Goal: Transaction & Acquisition: Subscribe to service/newsletter

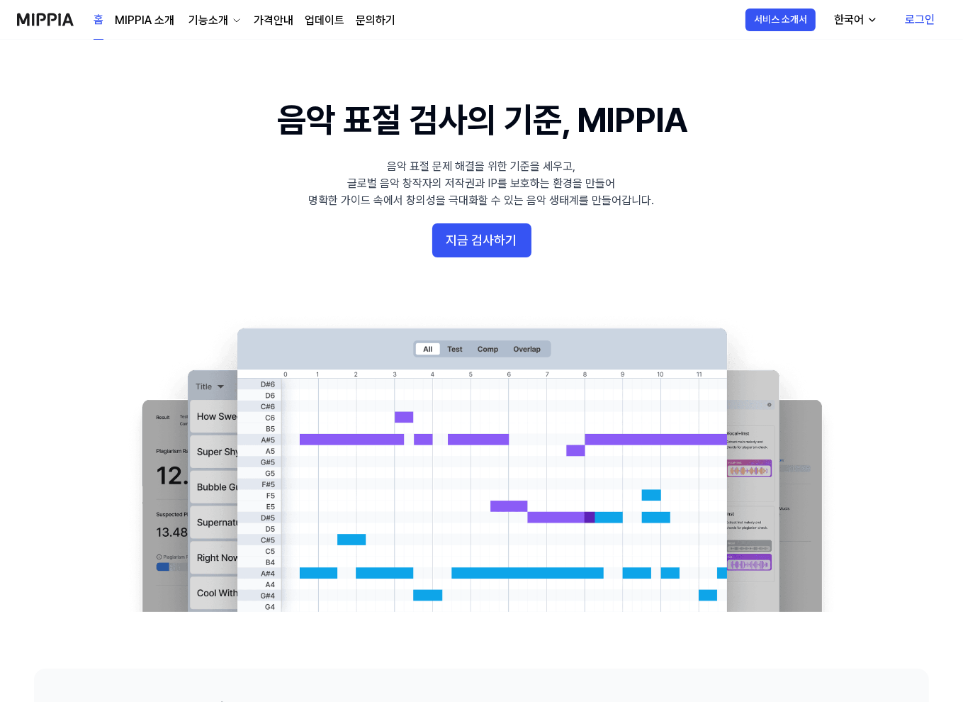
click at [927, 25] on link "로그인" at bounding box center [920, 20] width 52 height 40
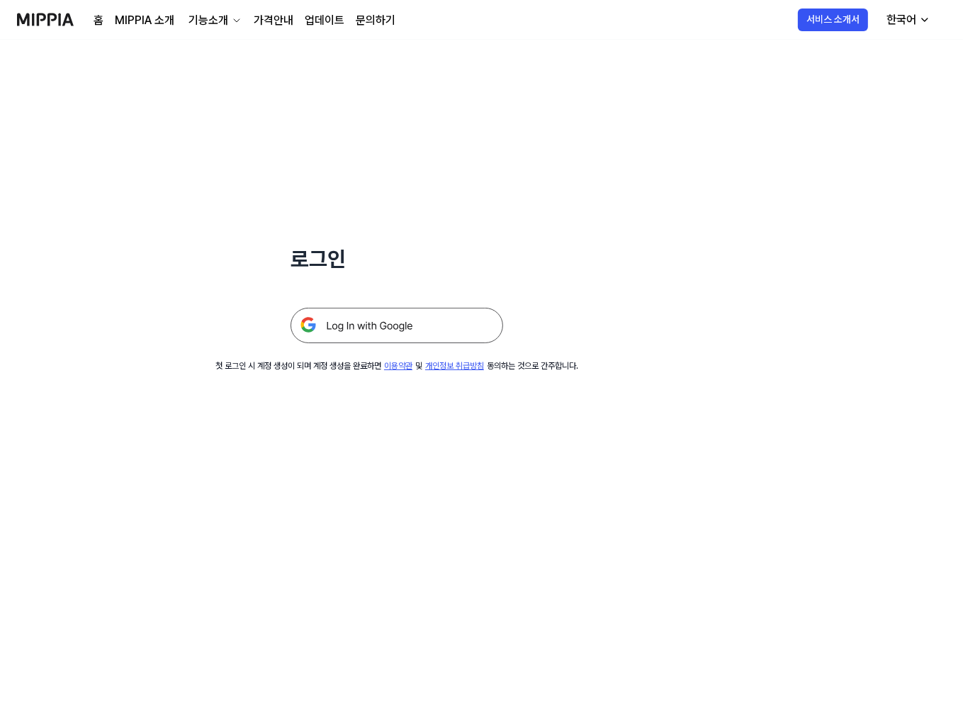
click at [415, 321] on img at bounding box center [397, 325] width 213 height 35
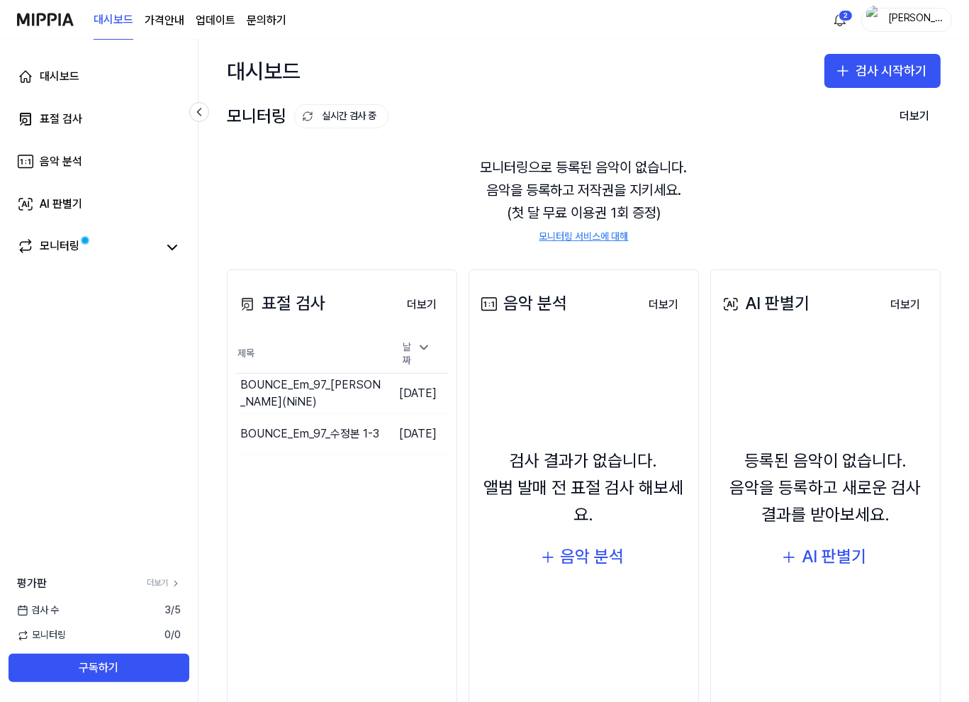
click at [916, 18] on div "[PERSON_NAME]" at bounding box center [914, 19] width 55 height 16
click at [609, 84] on div "대시보드 검사 시작하기" at bounding box center [583, 71] width 770 height 62
click at [162, 21] on page\) "가격안내" at bounding box center [165, 20] width 40 height 17
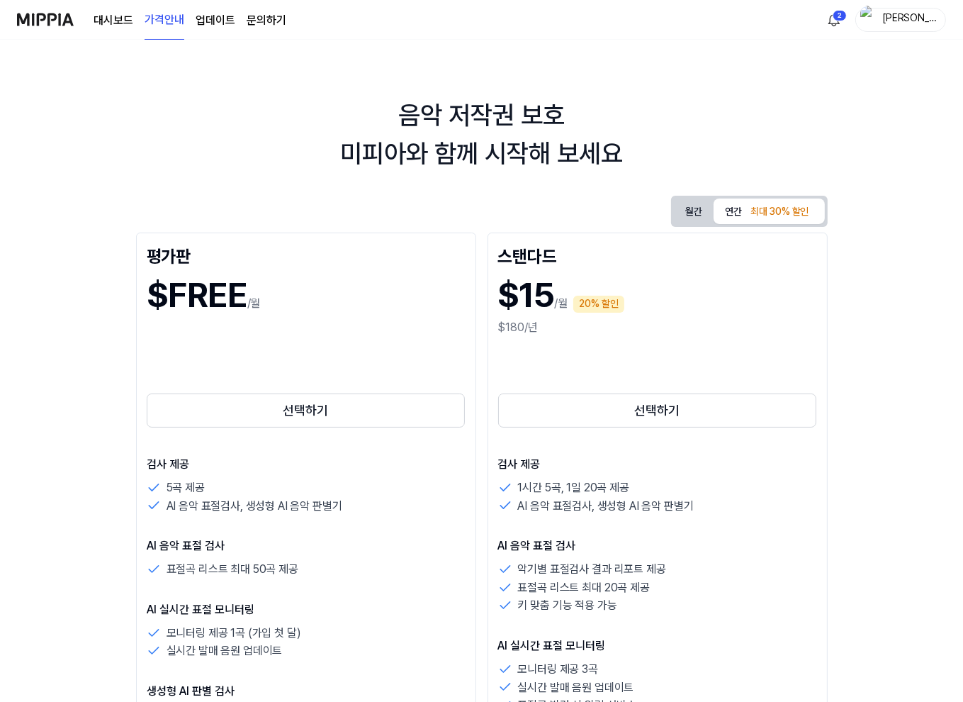
drag, startPoint x: 39, startPoint y: 103, endPoint x: 45, endPoint y: 75, distance: 28.2
click at [39, 103] on div "음악 저작권 보호 미피아와 함께 시작해 보세요" at bounding box center [481, 134] width 963 height 77
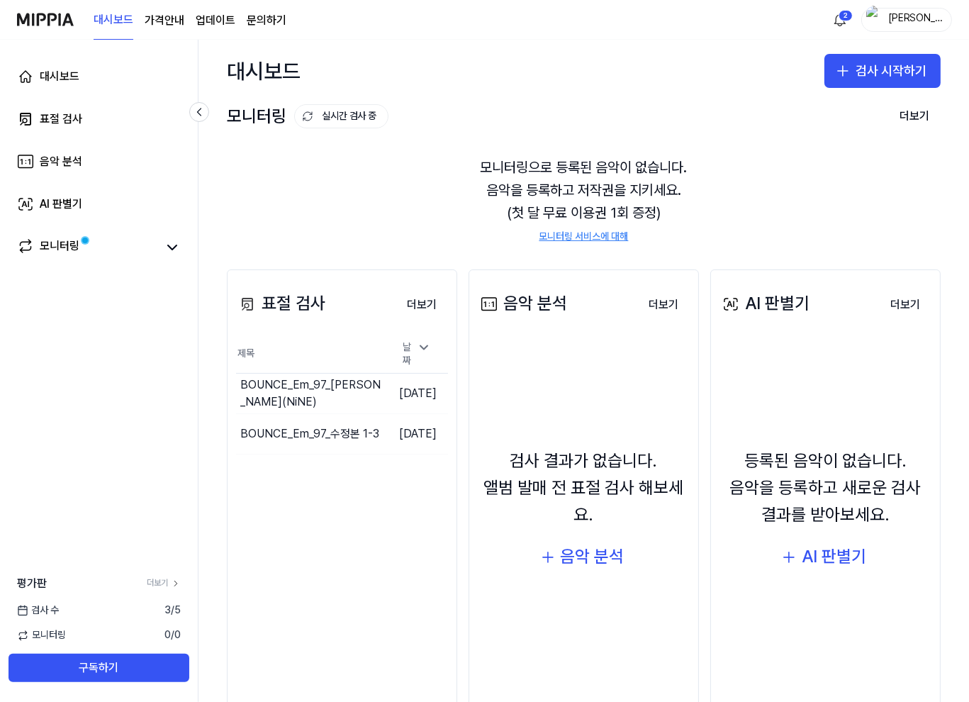
click at [43, 24] on img at bounding box center [45, 19] width 57 height 39
click at [53, 12] on img at bounding box center [45, 19] width 57 height 39
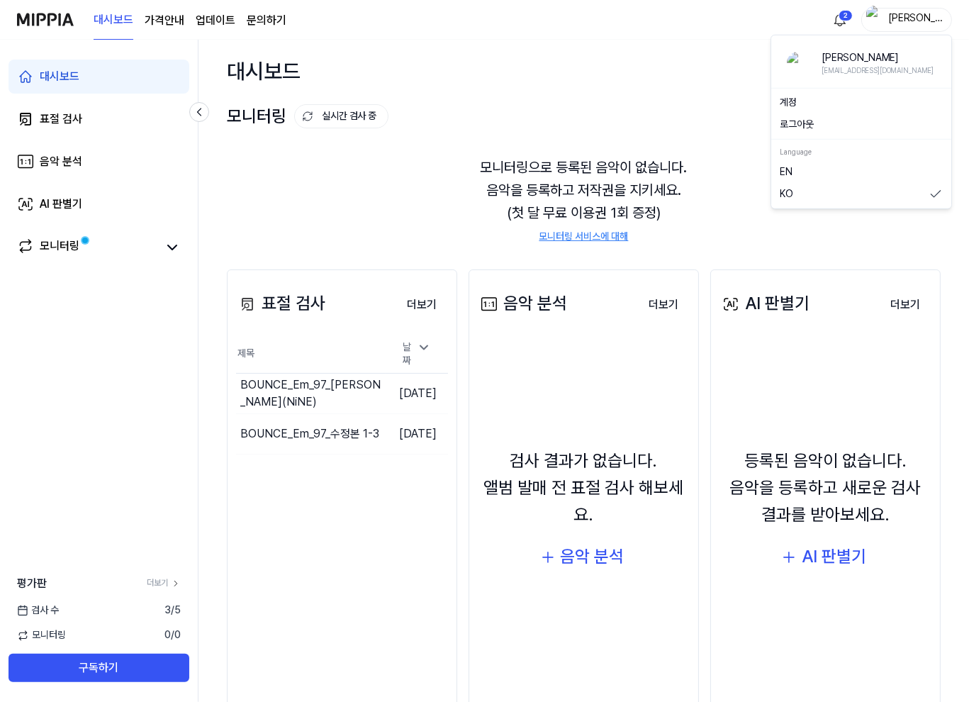
click at [920, 21] on div "[PERSON_NAME]" at bounding box center [914, 19] width 55 height 16
click at [848, 120] on button "로그아웃" at bounding box center [861, 125] width 163 height 14
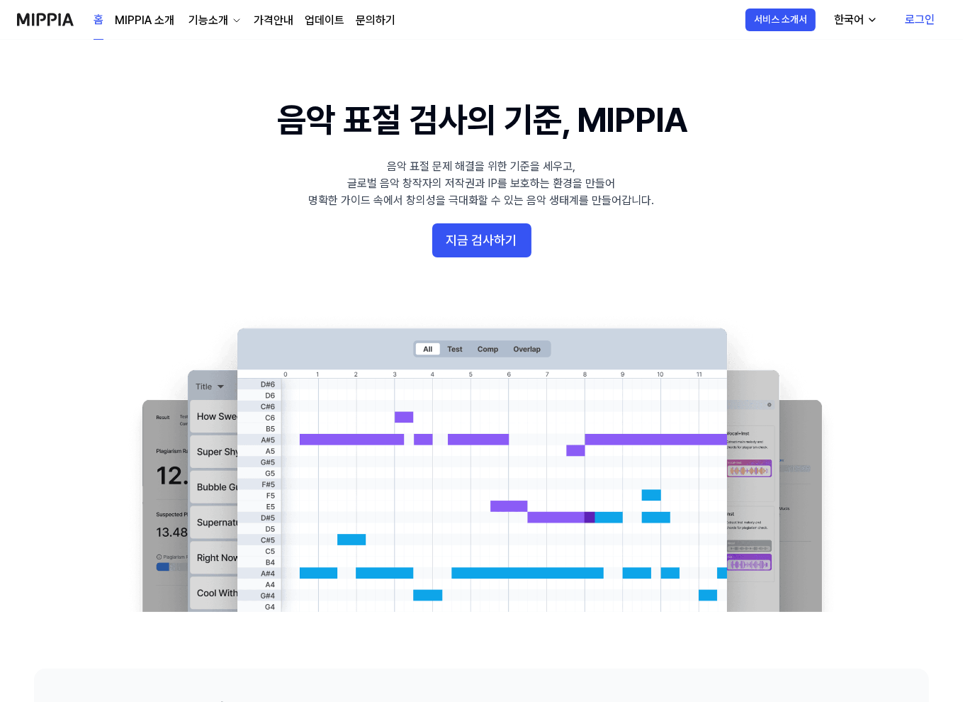
click at [261, 21] on link "가격안내" at bounding box center [274, 20] width 40 height 17
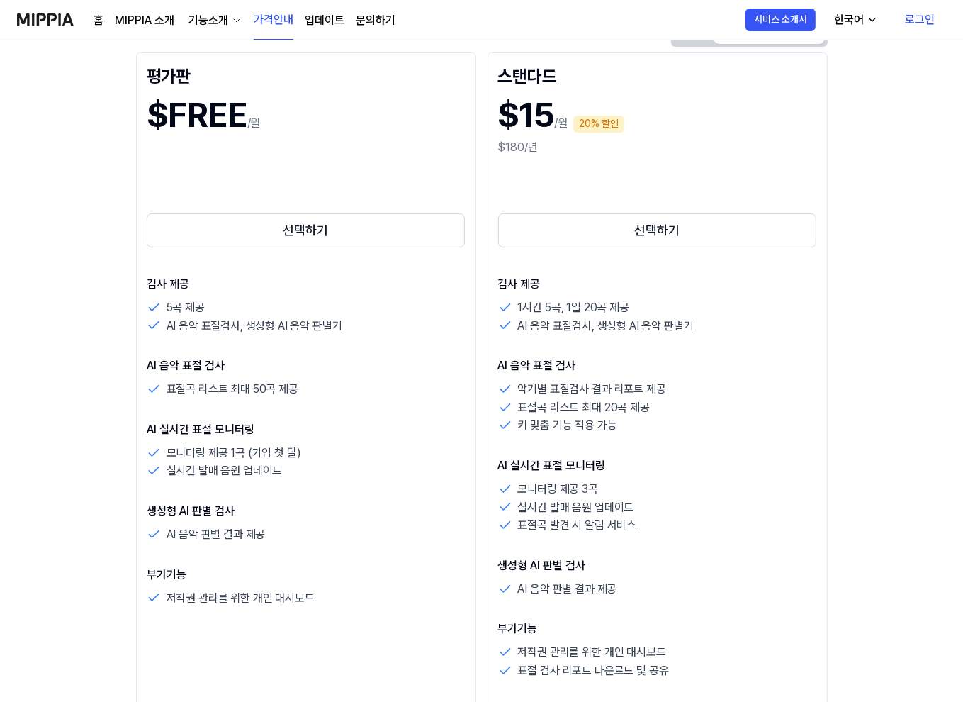
scroll to position [165, 0]
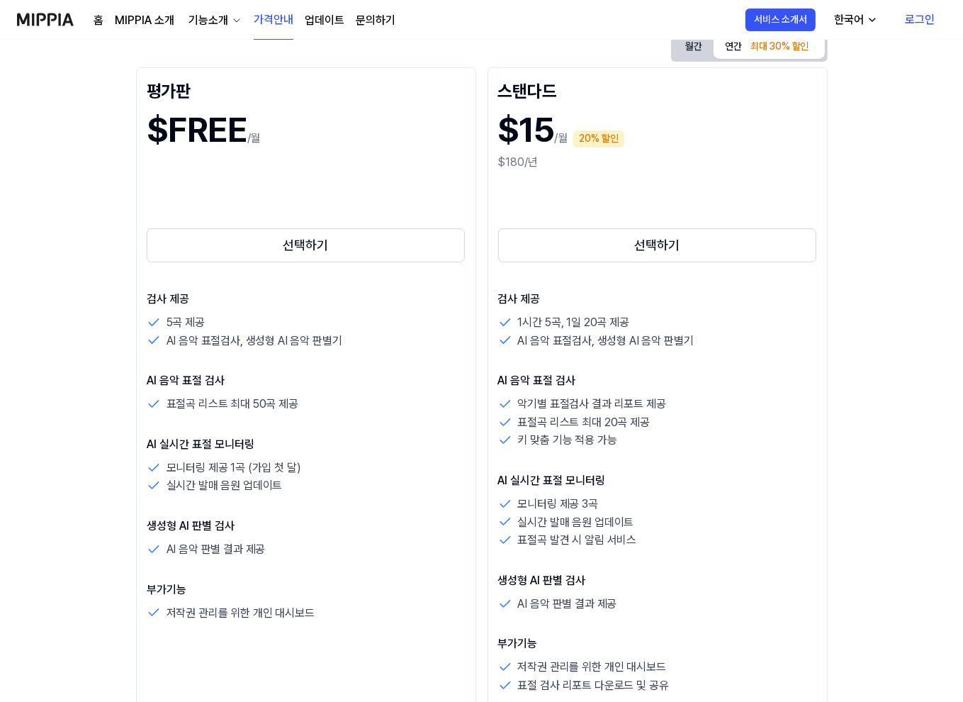
click at [756, 187] on div "선택하기" at bounding box center [657, 219] width 319 height 91
